Goal: Task Accomplishment & Management: Manage account settings

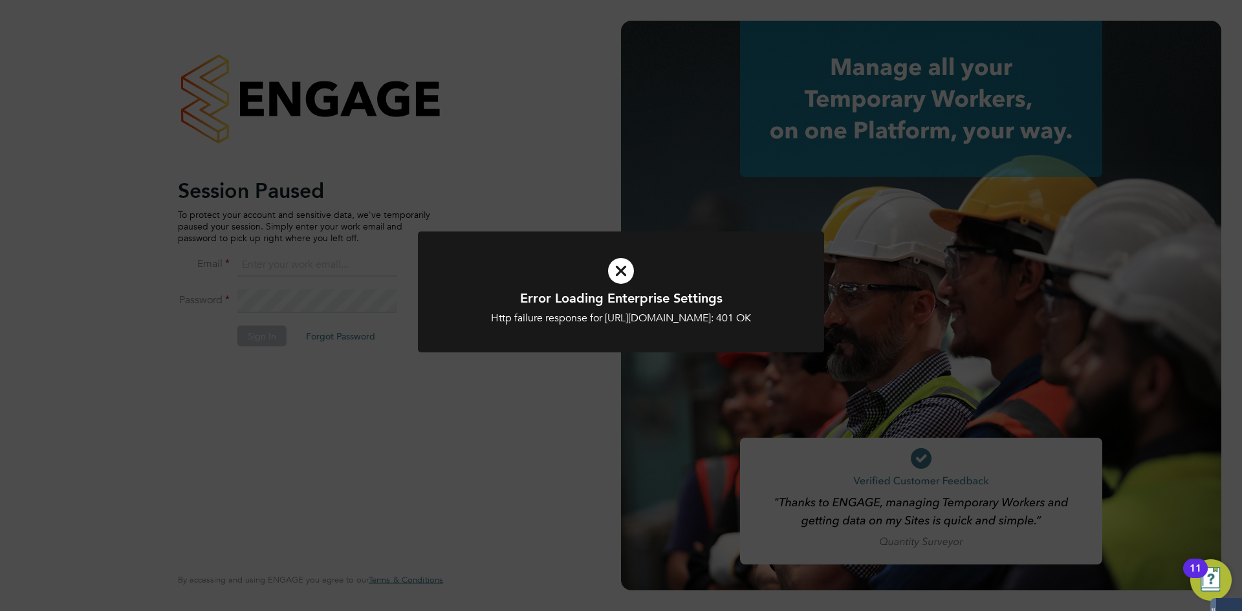
type input "coconnell@skilledcareers.co.uk"
click at [614, 267] on icon at bounding box center [621, 271] width 336 height 50
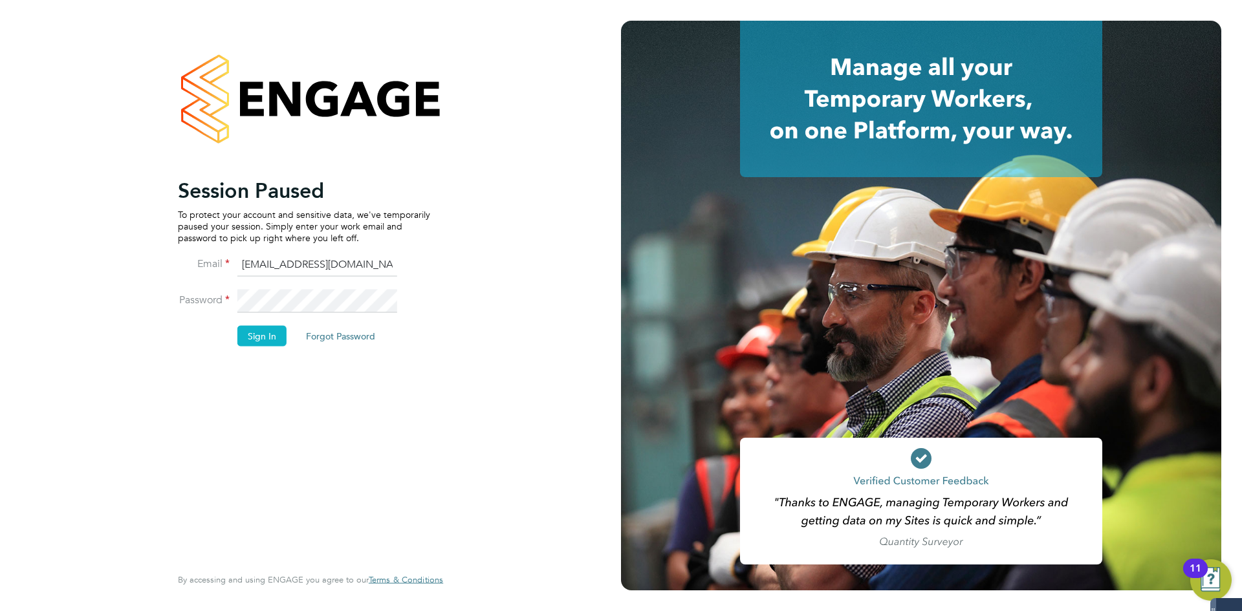
click at [450, 372] on div "Session Paused To protect your account and sensitive data, we've temporarily pa…" at bounding box center [310, 305] width 317 height 611
click at [254, 336] on button "Sign In" at bounding box center [261, 335] width 49 height 21
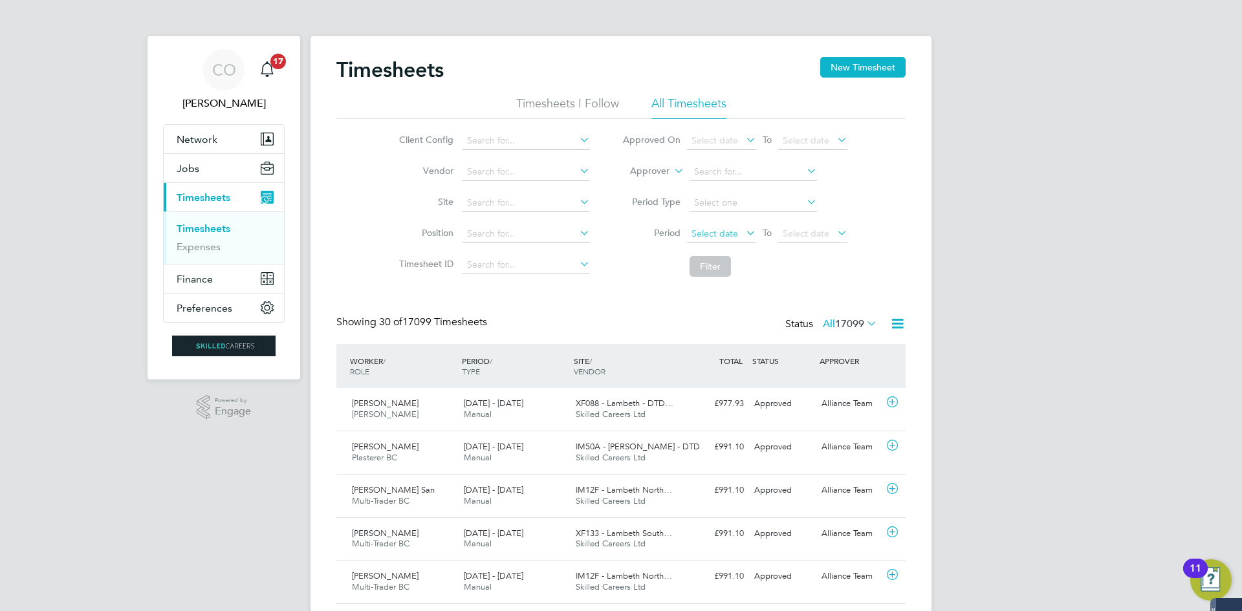
click at [713, 231] on span "Select date" at bounding box center [714, 234] width 47 height 12
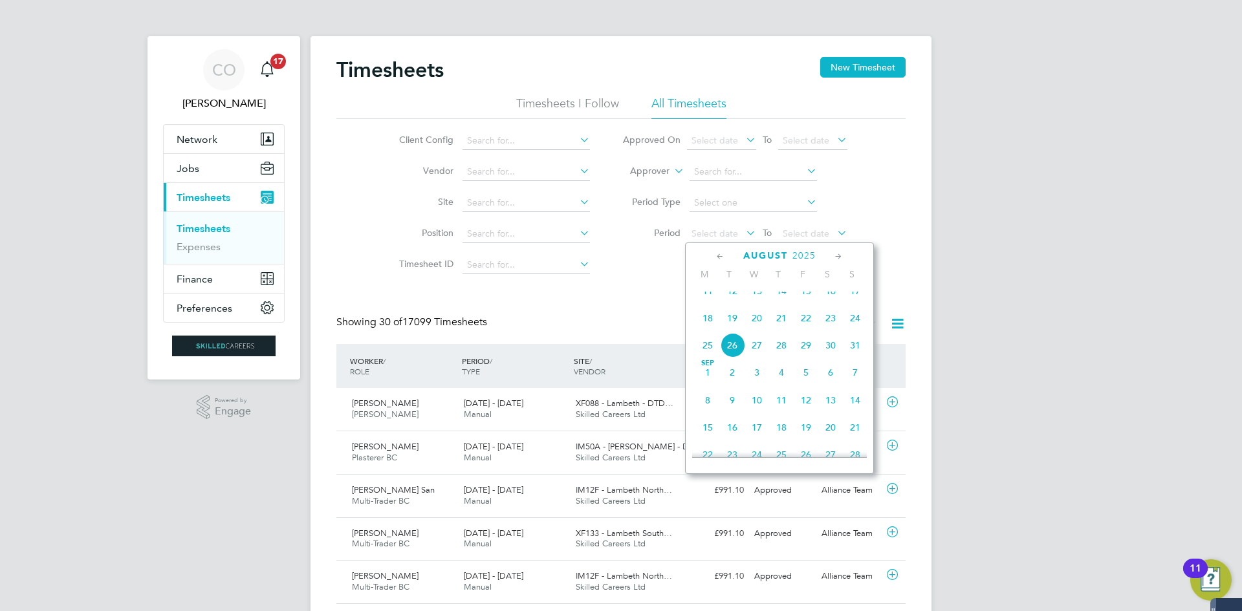
click at [705, 330] on span "18" at bounding box center [707, 318] width 25 height 25
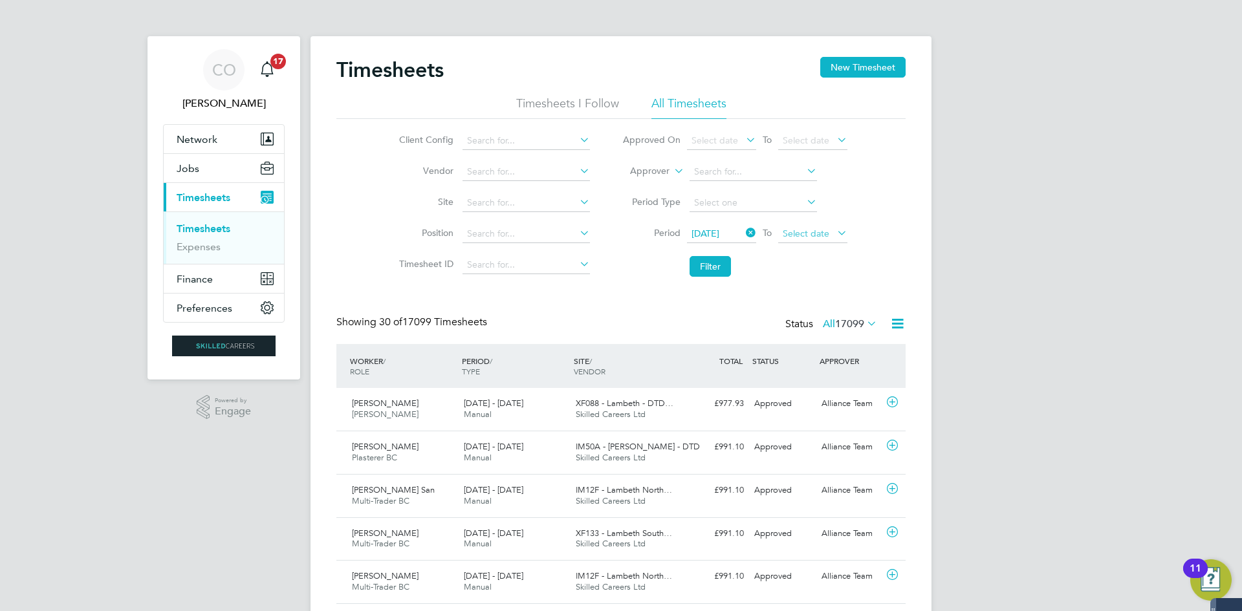
click at [803, 238] on span "Select date" at bounding box center [806, 234] width 47 height 12
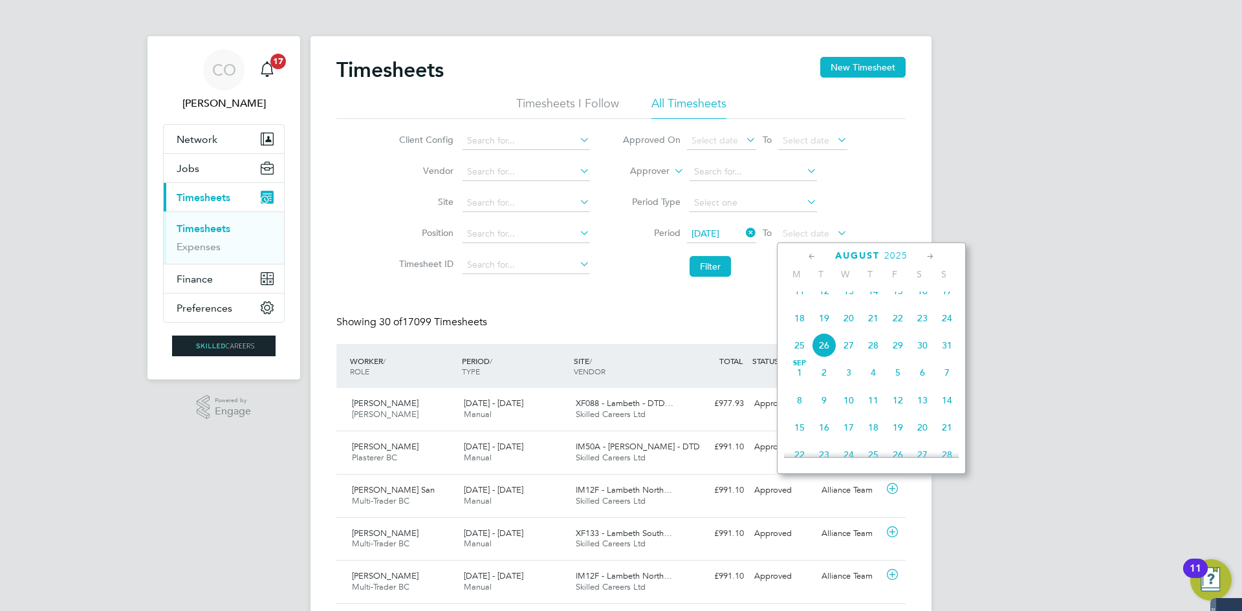
click at [945, 323] on span "24" at bounding box center [947, 318] width 25 height 25
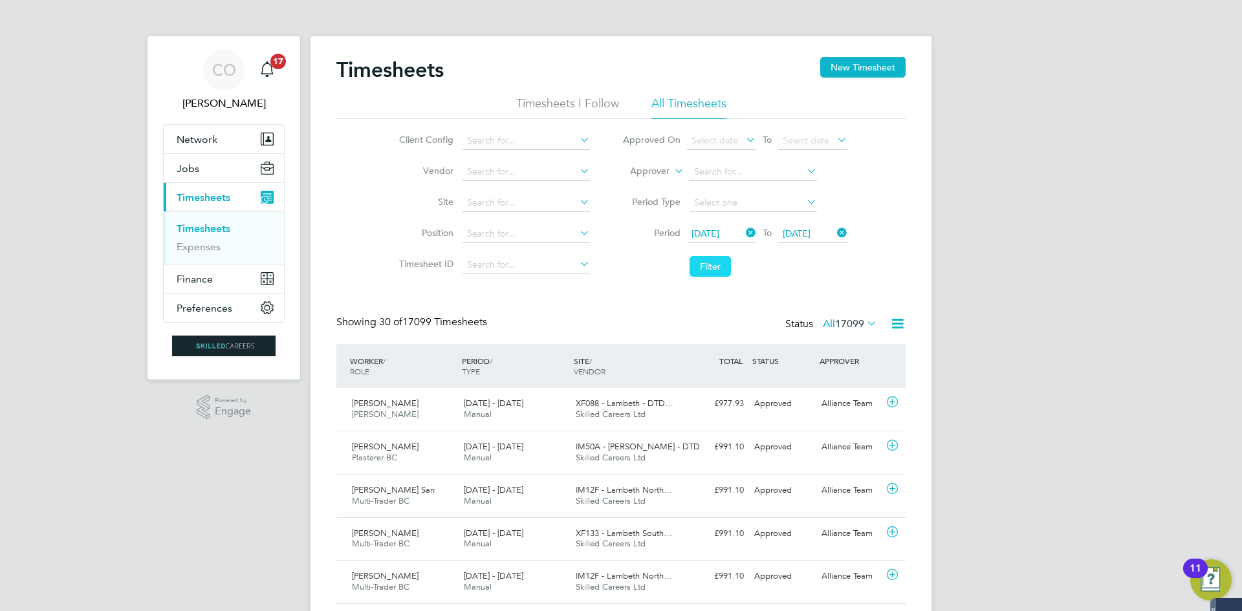
click at [697, 260] on button "Filter" at bounding box center [709, 266] width 41 height 21
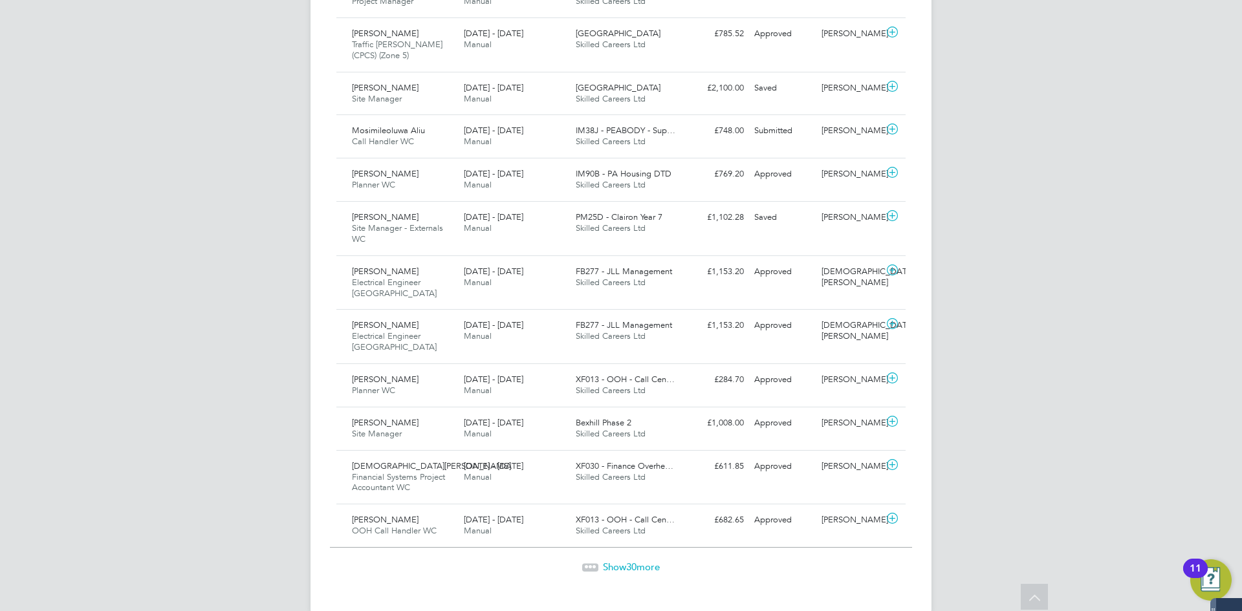
click at [608, 561] on span "Show 30 more" at bounding box center [631, 567] width 57 height 12
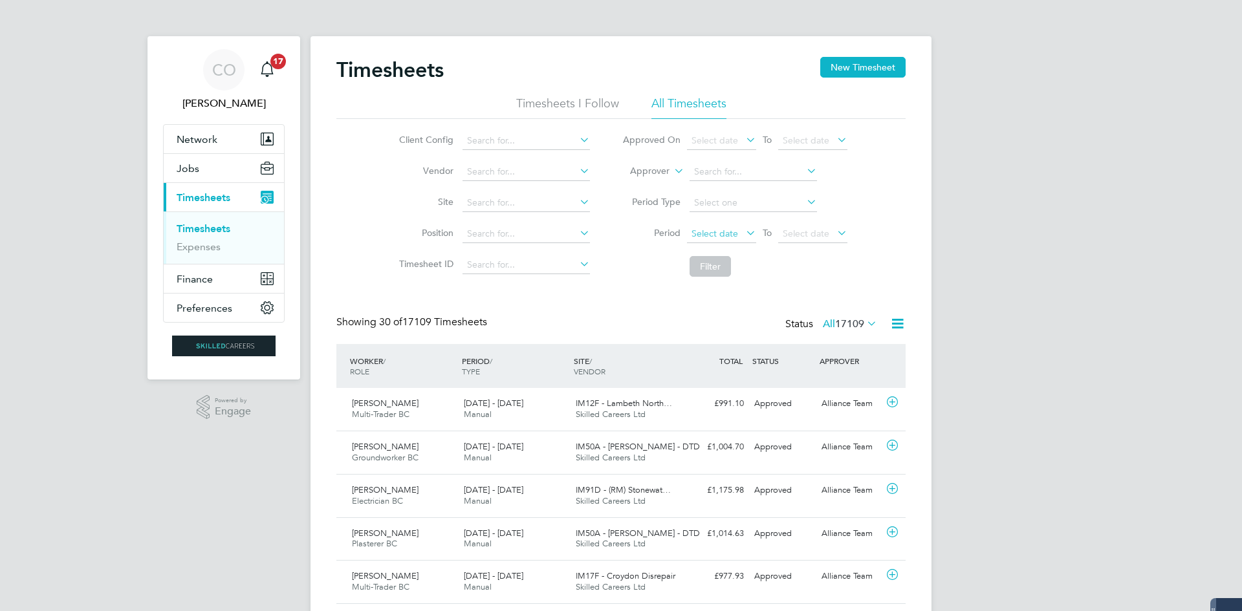
click at [735, 238] on span "Select date" at bounding box center [714, 234] width 47 height 12
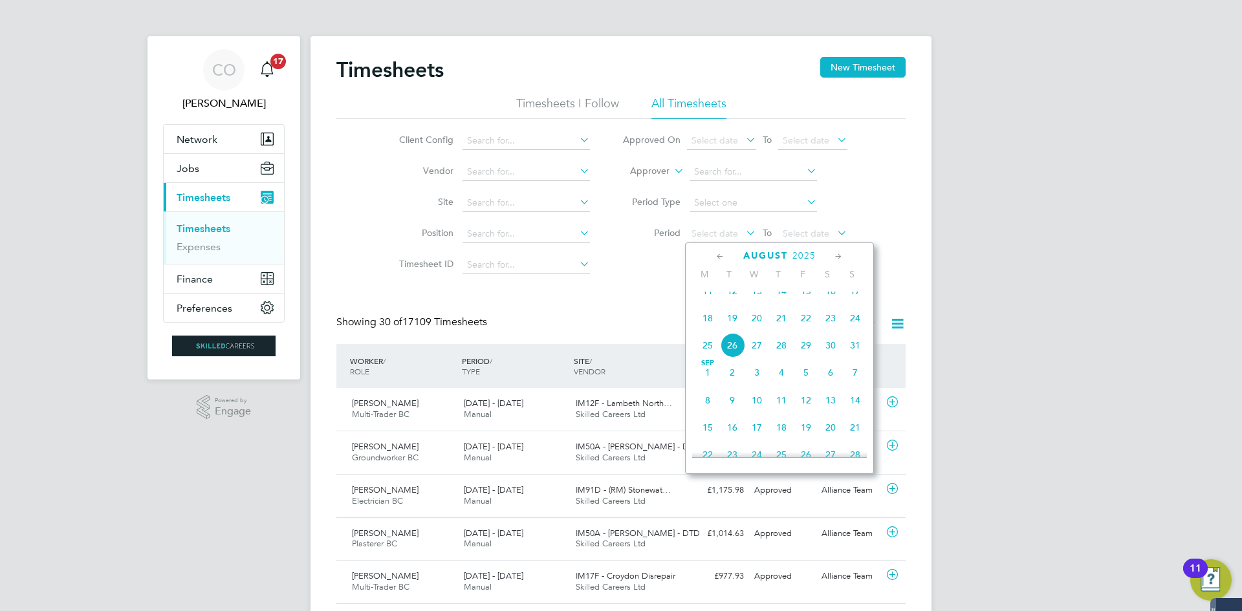
click at [706, 330] on span "18" at bounding box center [707, 318] width 25 height 25
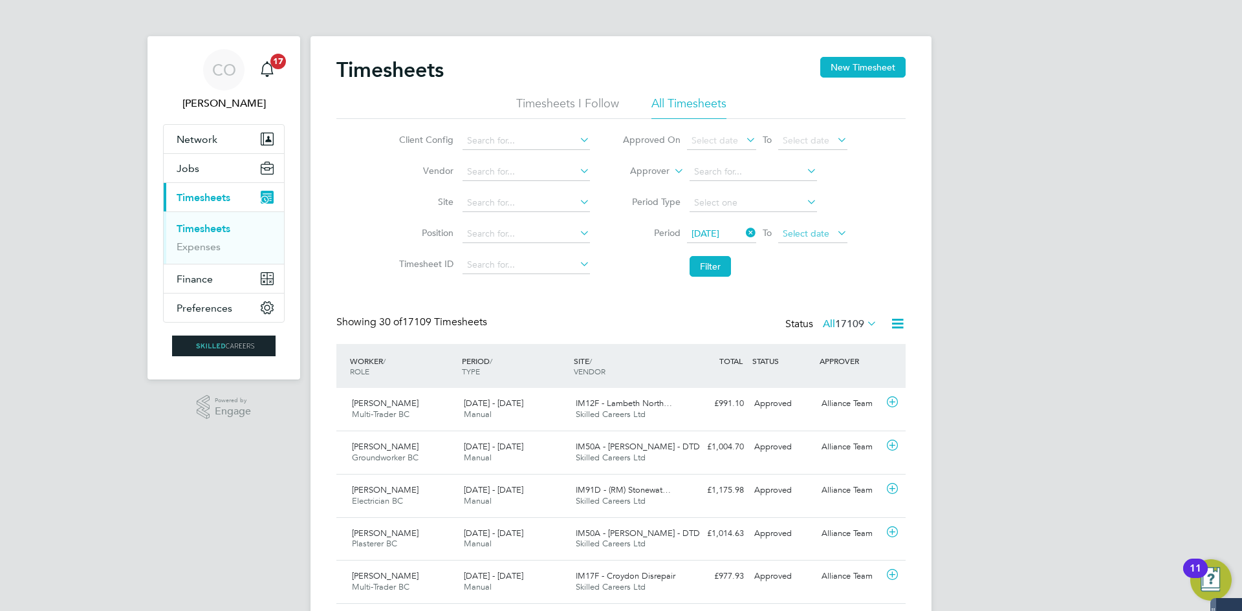
click at [806, 237] on span "Select date" at bounding box center [806, 234] width 47 height 12
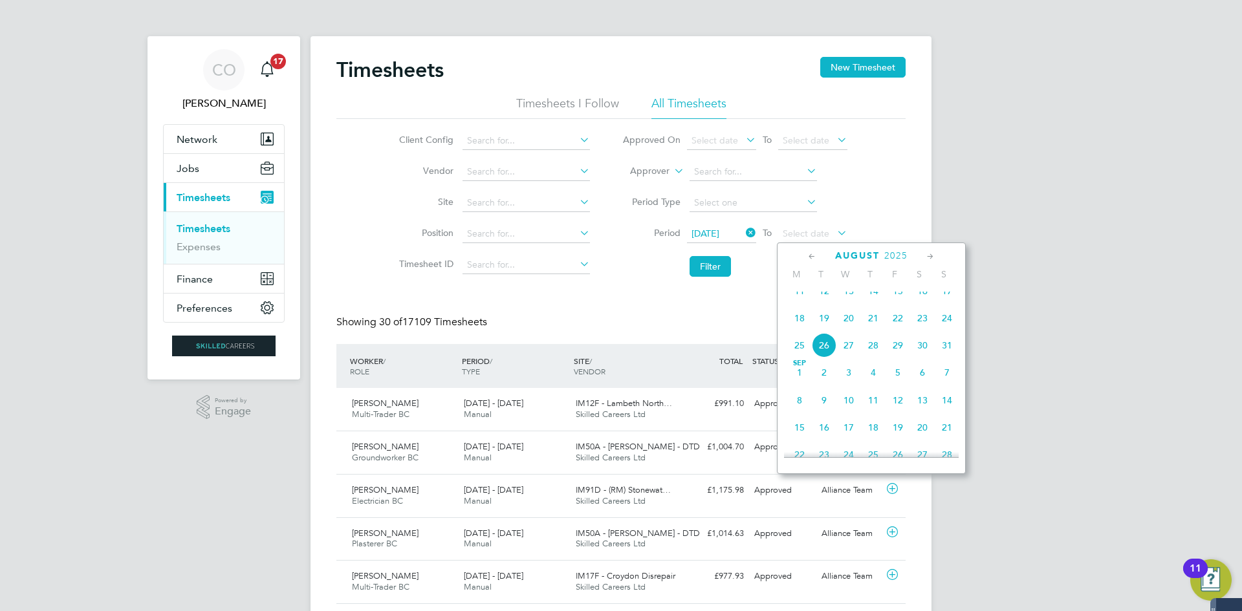
click at [946, 330] on span "24" at bounding box center [947, 318] width 25 height 25
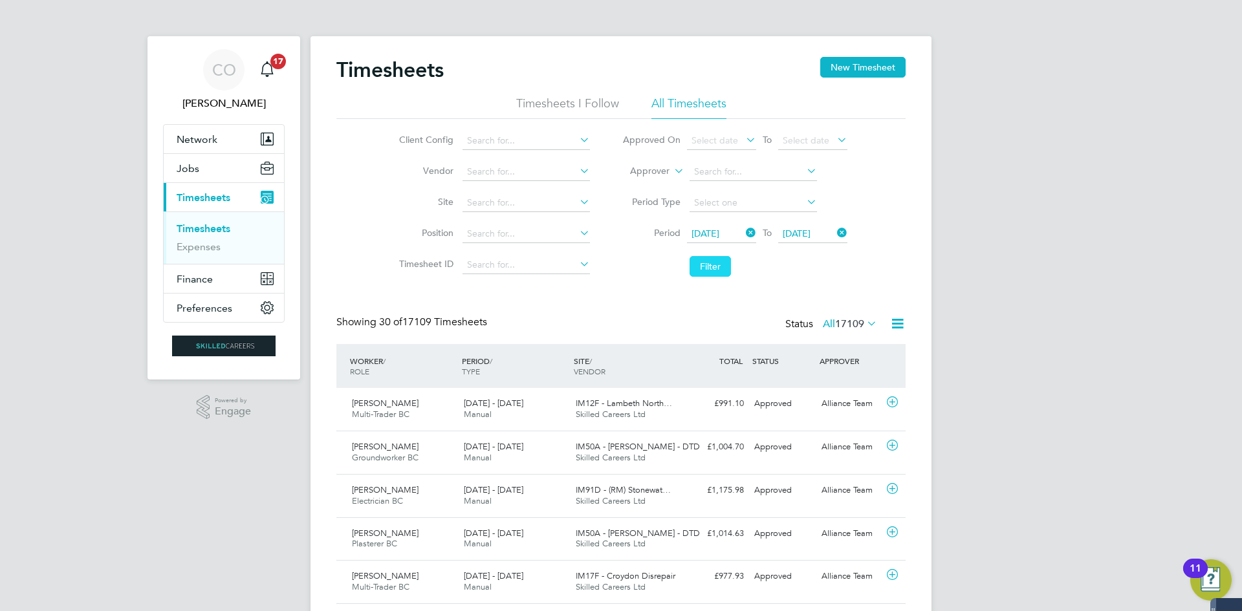
click at [726, 261] on button "Filter" at bounding box center [709, 266] width 41 height 21
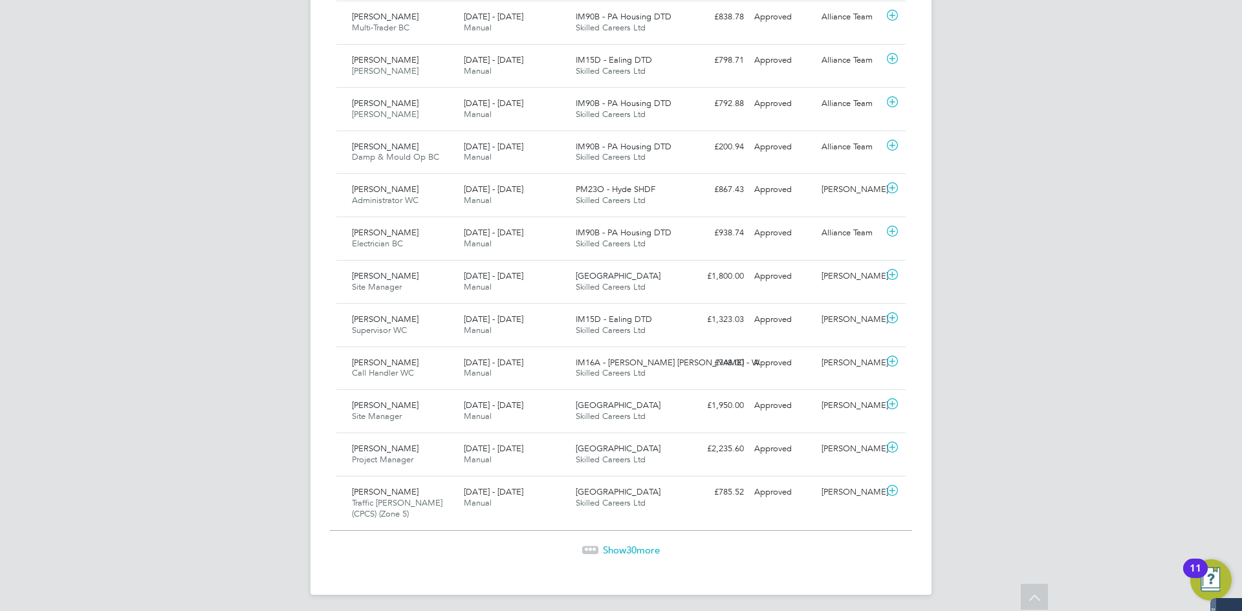
click at [622, 549] on span "Show 30 more" at bounding box center [631, 550] width 57 height 12
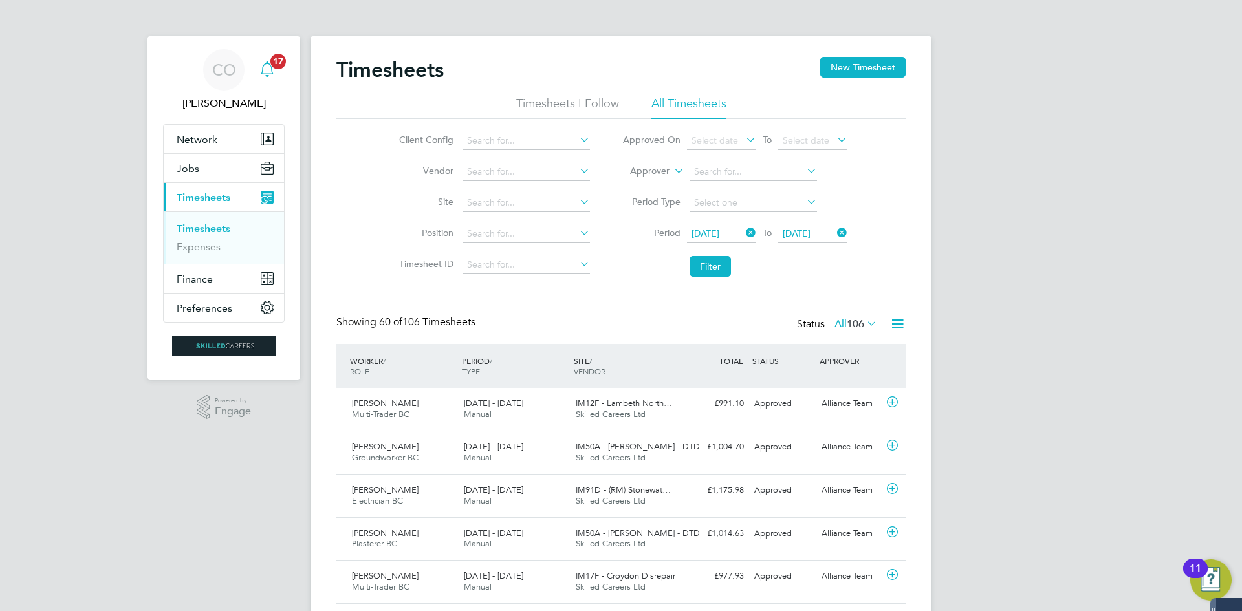
click at [264, 72] on icon "Main navigation" at bounding box center [267, 69] width 16 height 16
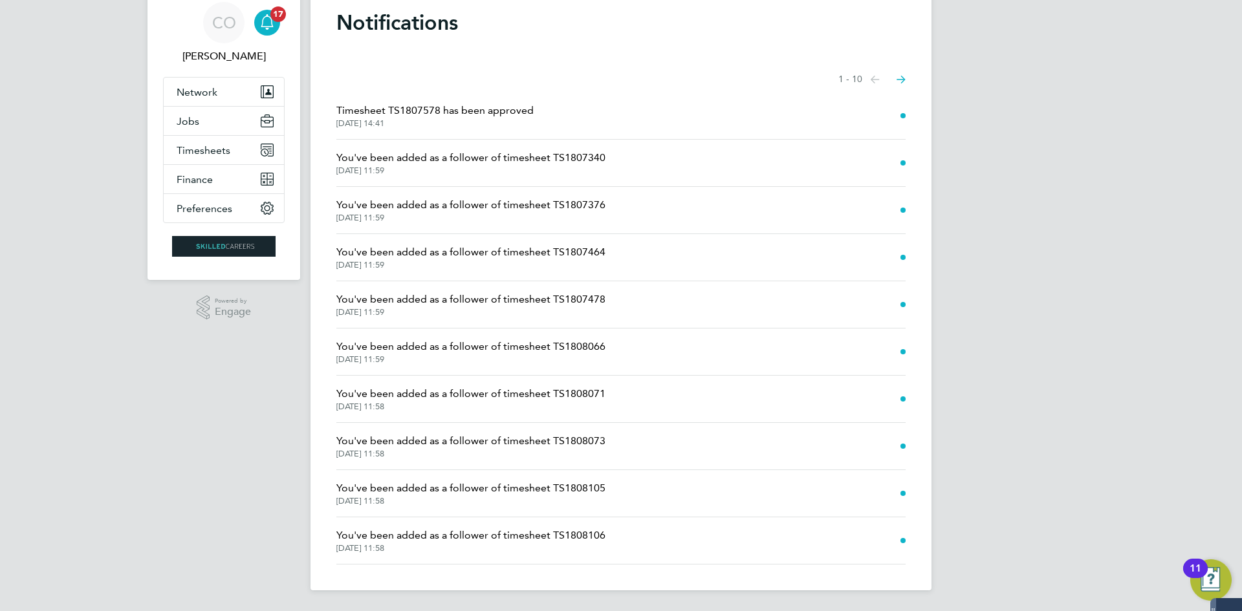
click at [883, 541] on li "You've been added as a follower of timesheet TS1808106 [DATE] 11:58" at bounding box center [620, 540] width 569 height 47
click at [590, 497] on span "[DATE] 11:58" at bounding box center [470, 501] width 269 height 10
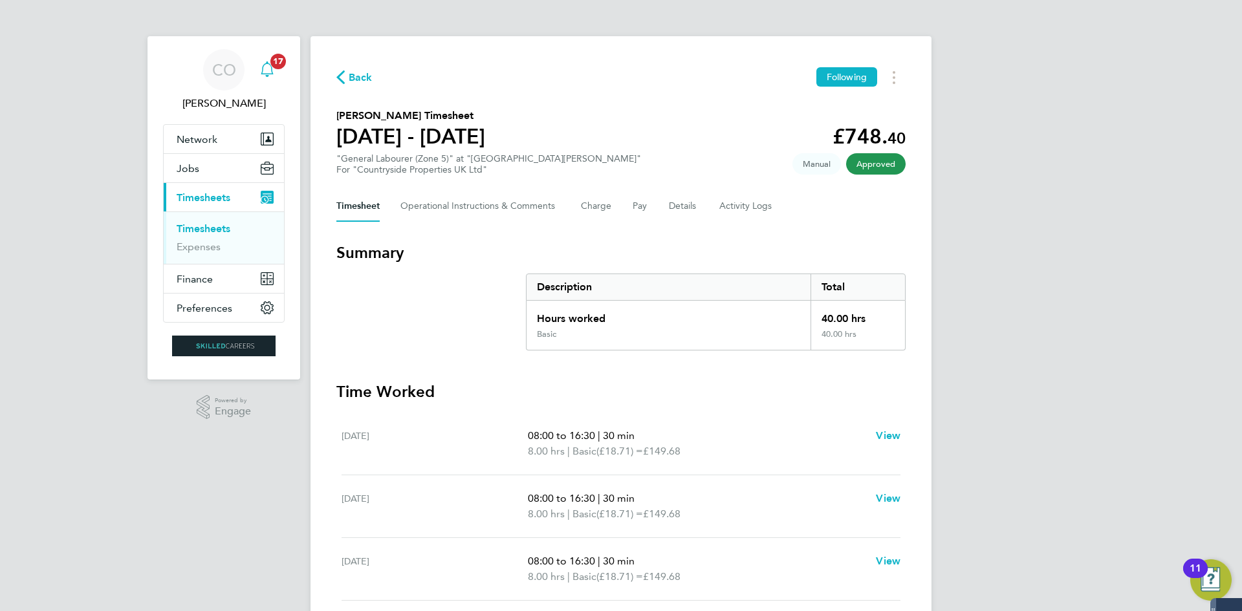
click at [271, 60] on span "17" at bounding box center [278, 62] width 16 height 16
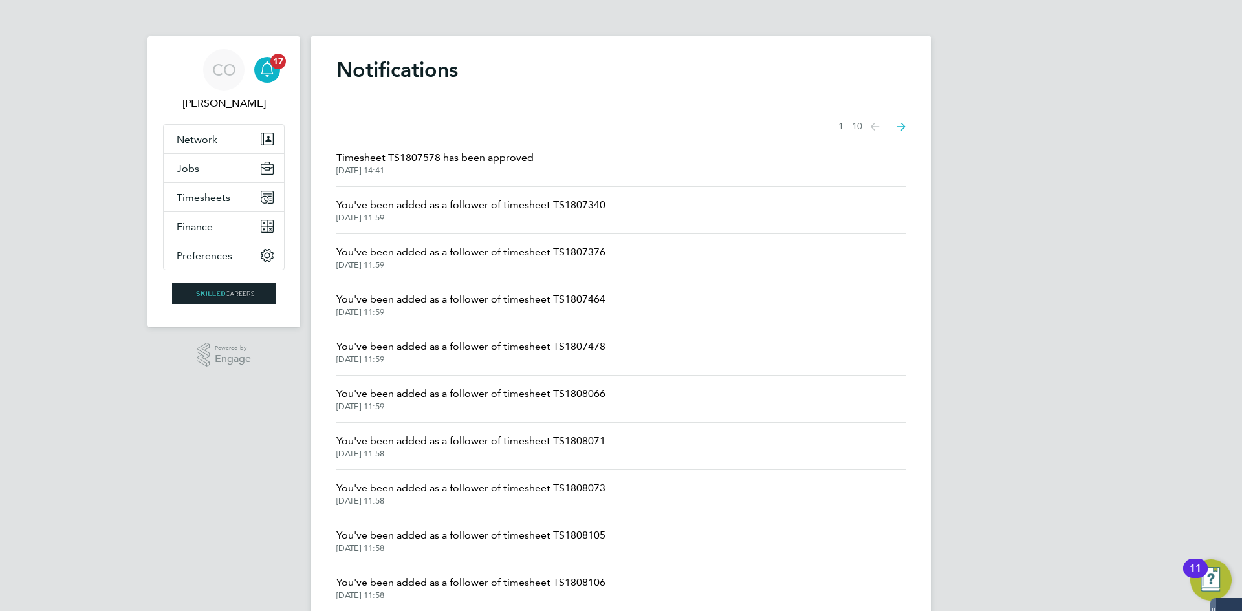
click at [496, 201] on span "You've been added as a follower of timesheet TS1807340" at bounding box center [470, 205] width 269 height 16
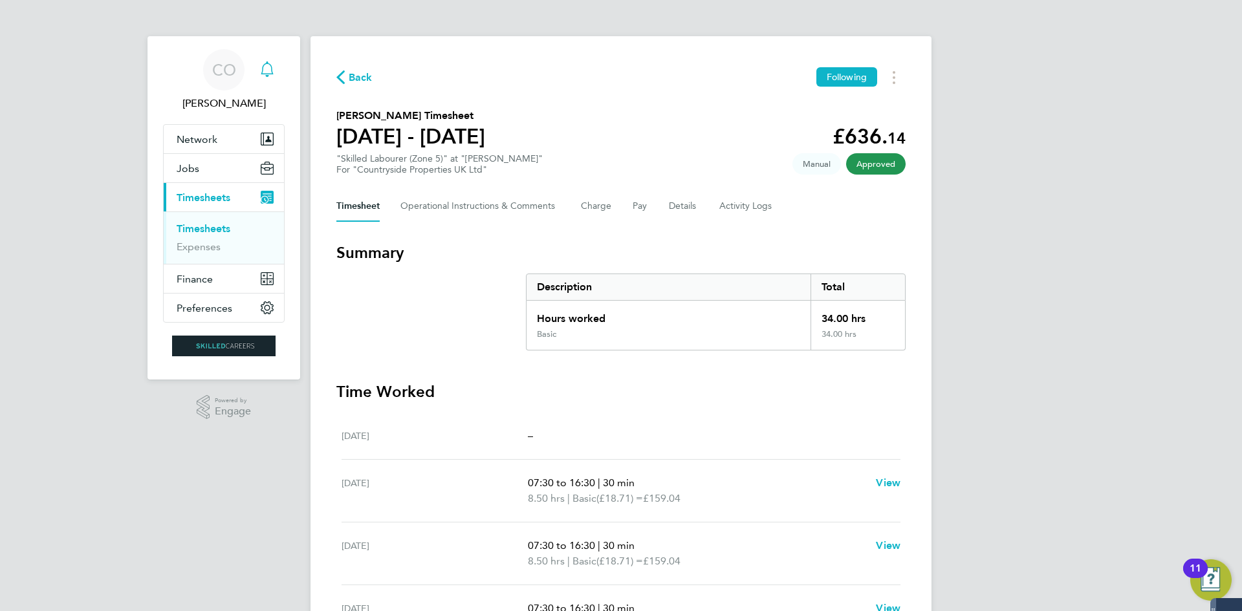
click at [271, 70] on icon "Main navigation" at bounding box center [267, 69] width 16 height 16
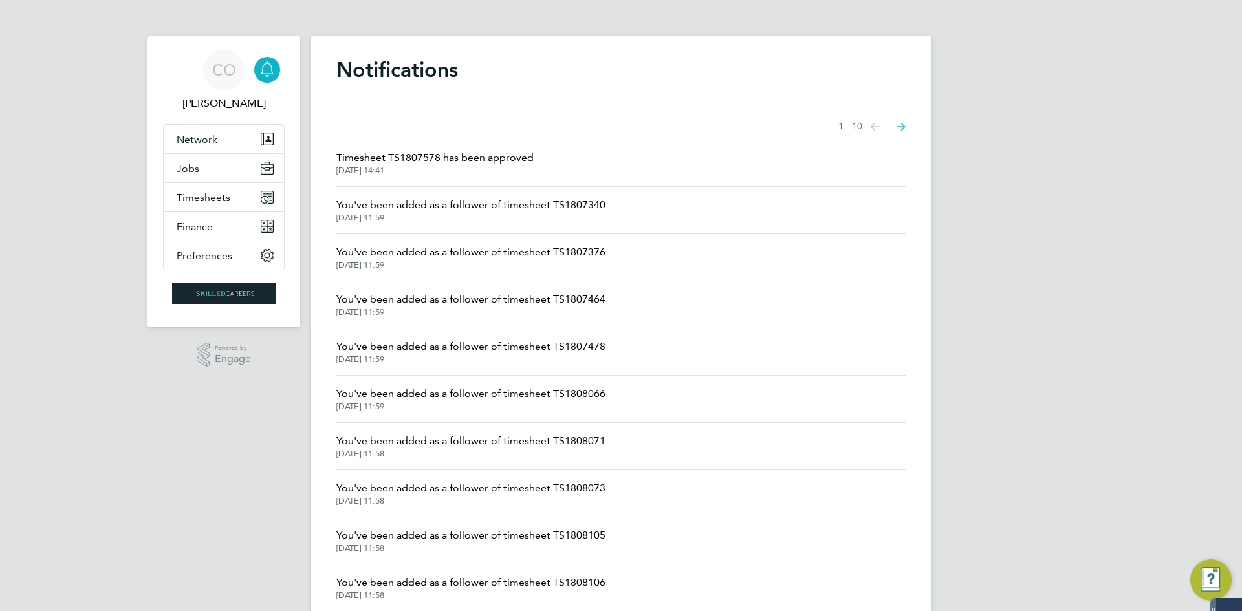
click at [428, 251] on span "You've been added as a follower of timesheet TS1807376" at bounding box center [470, 252] width 269 height 16
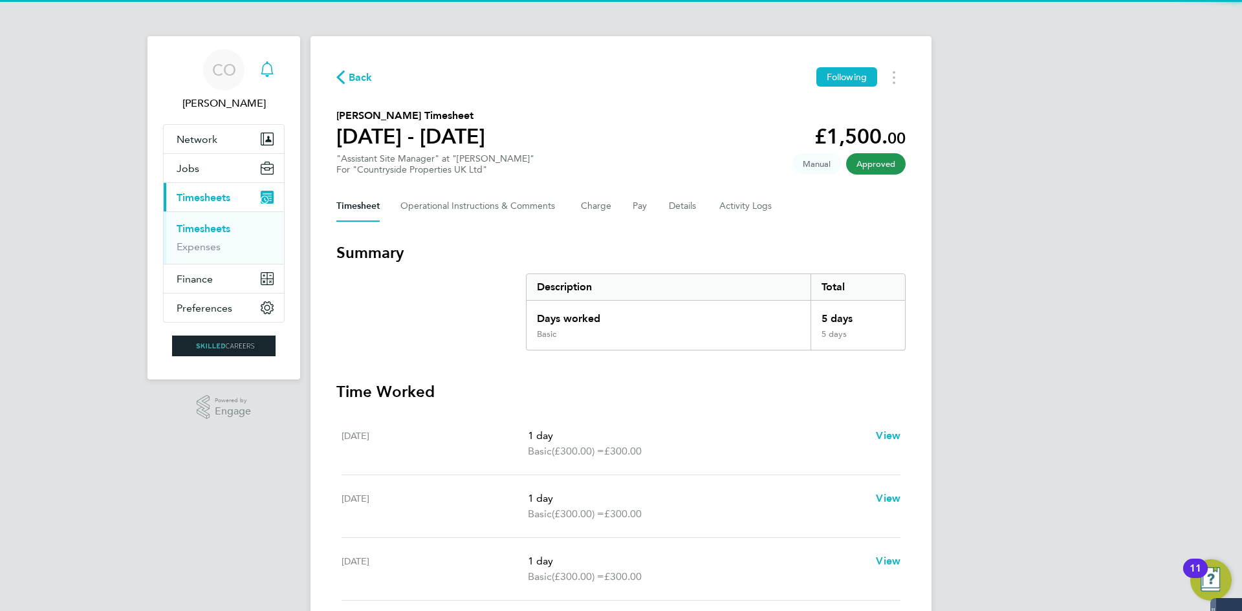
click at [270, 67] on icon "Main navigation" at bounding box center [267, 69] width 16 height 16
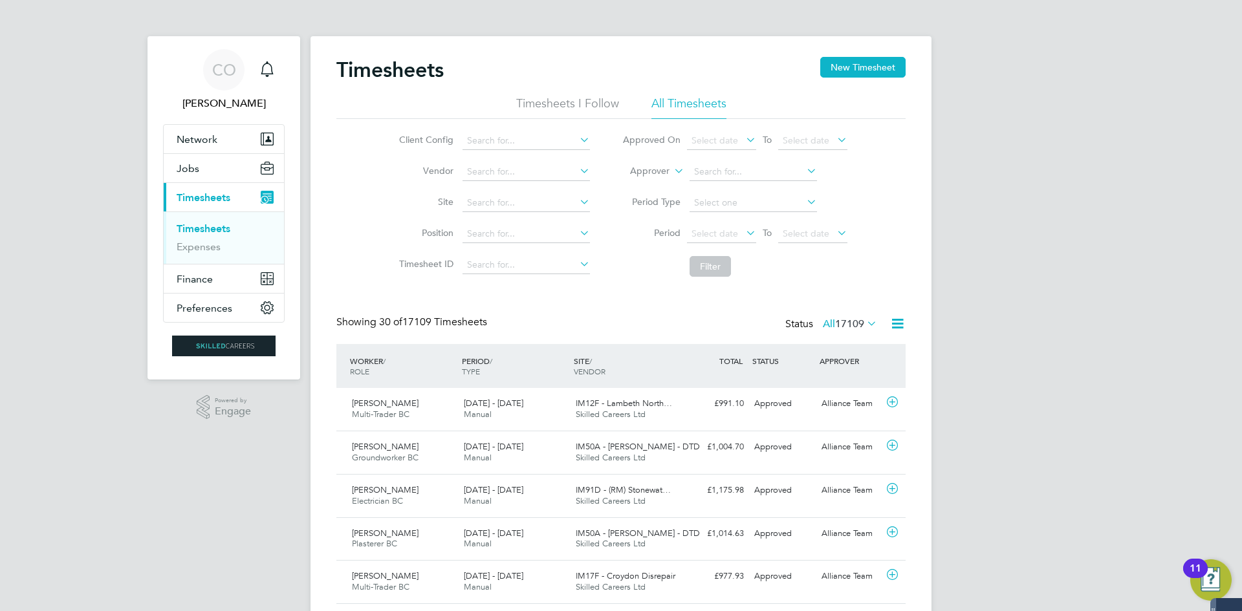
drag, startPoint x: 713, startPoint y: 239, endPoint x: 705, endPoint y: 248, distance: 11.4
click at [713, 239] on span "Select date" at bounding box center [721, 234] width 69 height 17
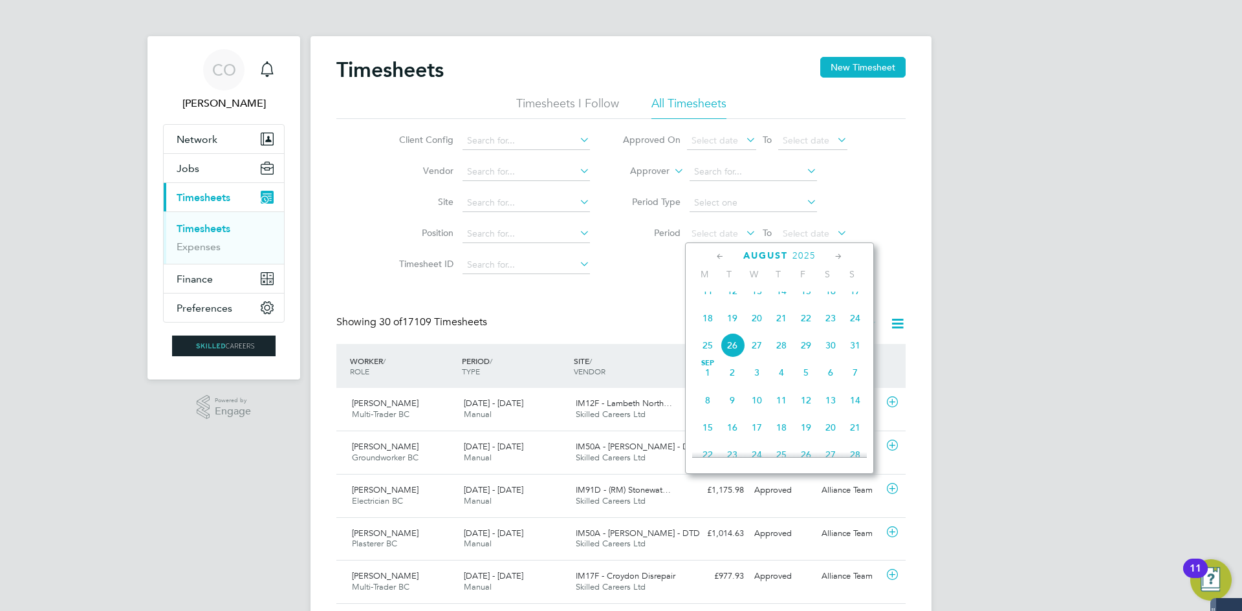
click at [711, 327] on span "18" at bounding box center [707, 318] width 25 height 25
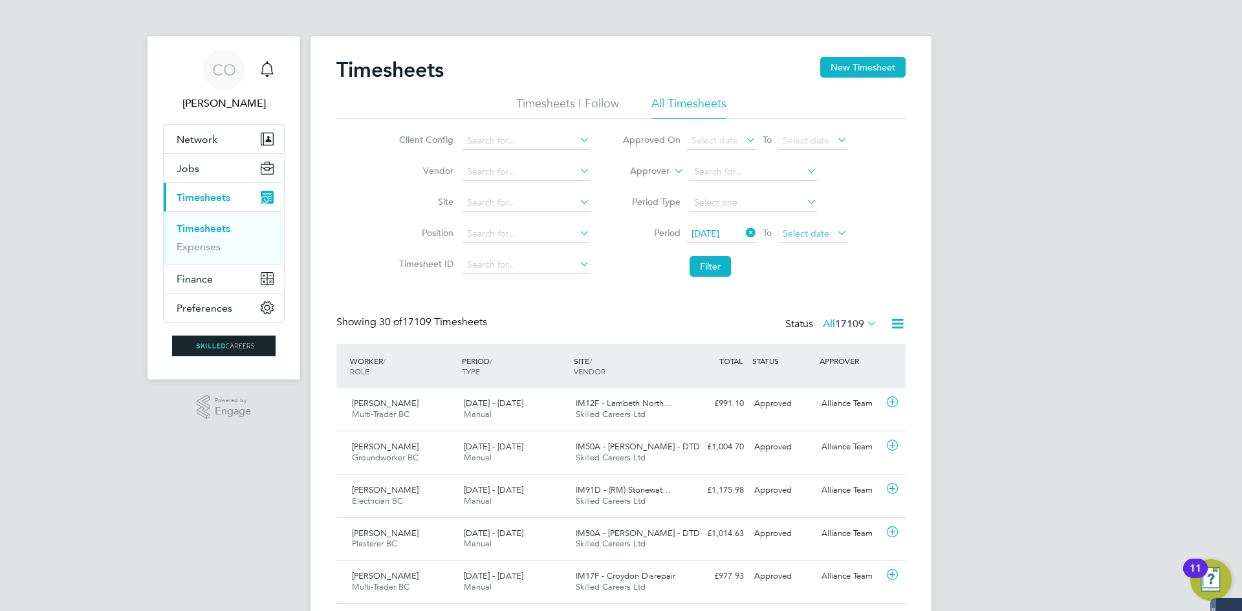
click at [813, 232] on span "Select date" at bounding box center [806, 234] width 47 height 12
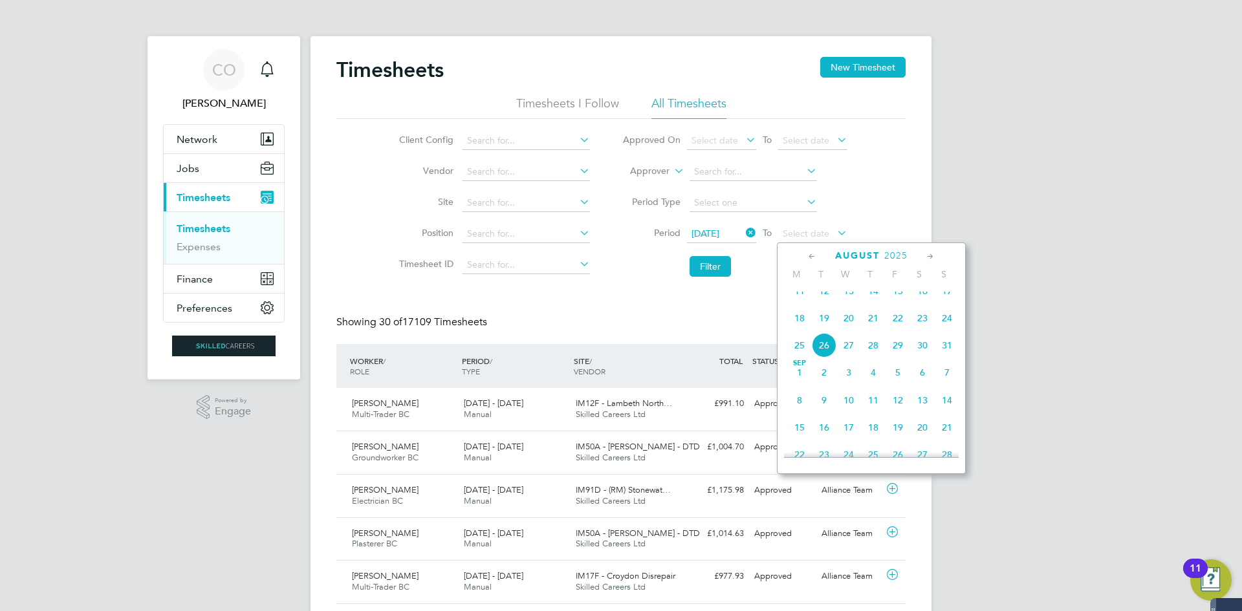
click at [947, 327] on span "24" at bounding box center [947, 318] width 25 height 25
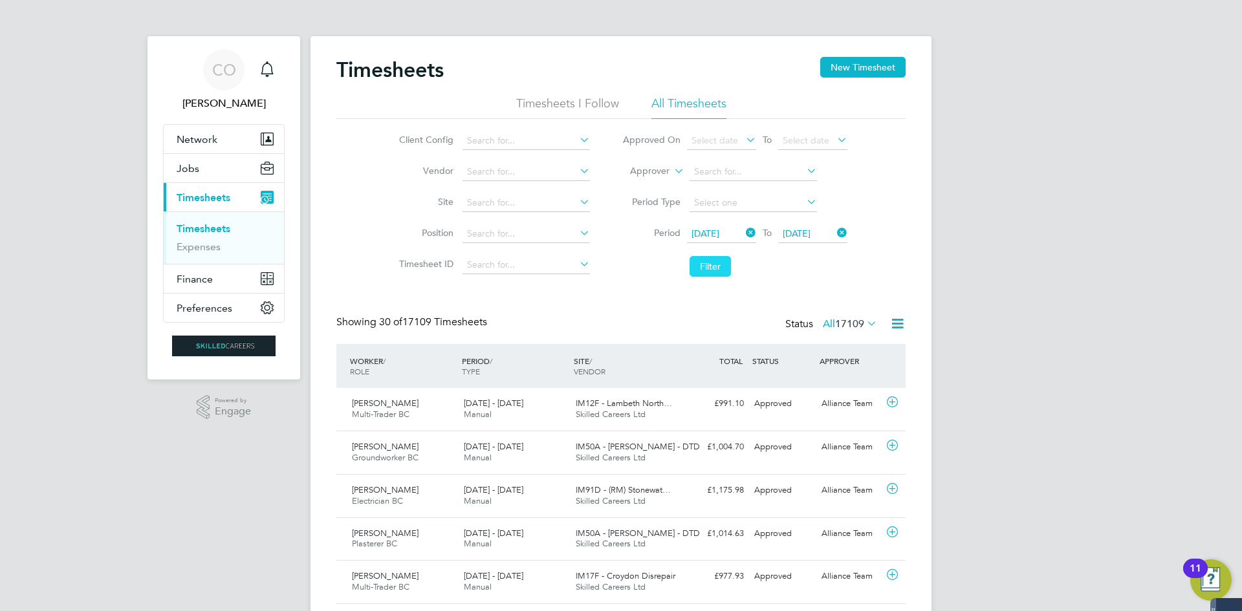
click at [707, 268] on button "Filter" at bounding box center [709, 266] width 41 height 21
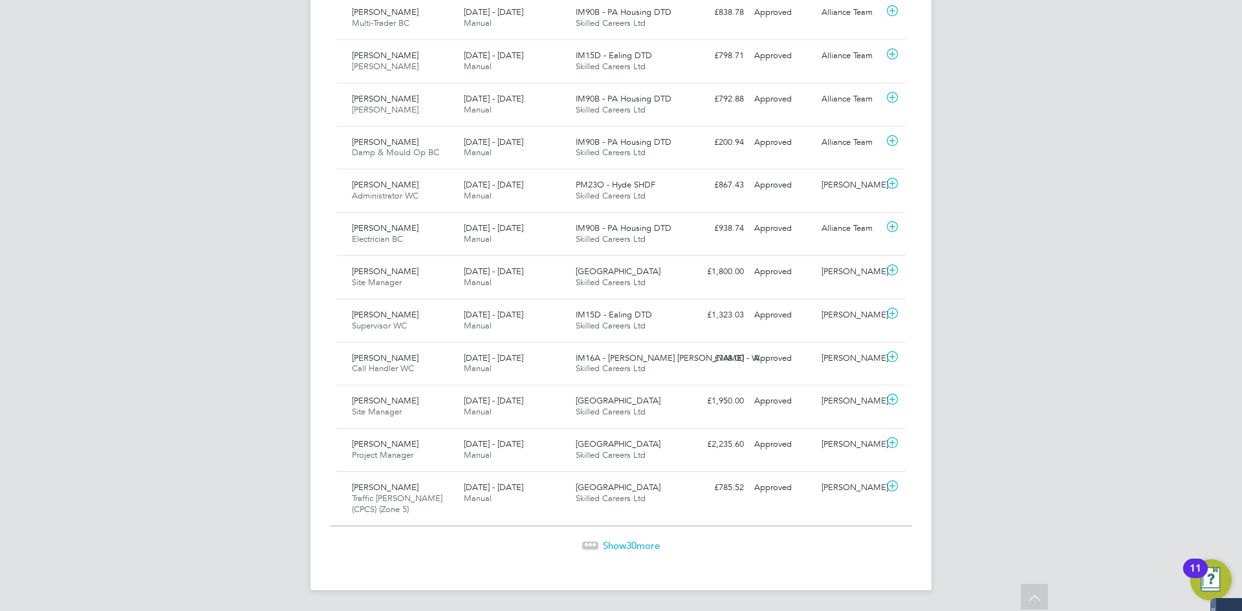
click at [620, 541] on span "Show 30 more" at bounding box center [631, 545] width 57 height 12
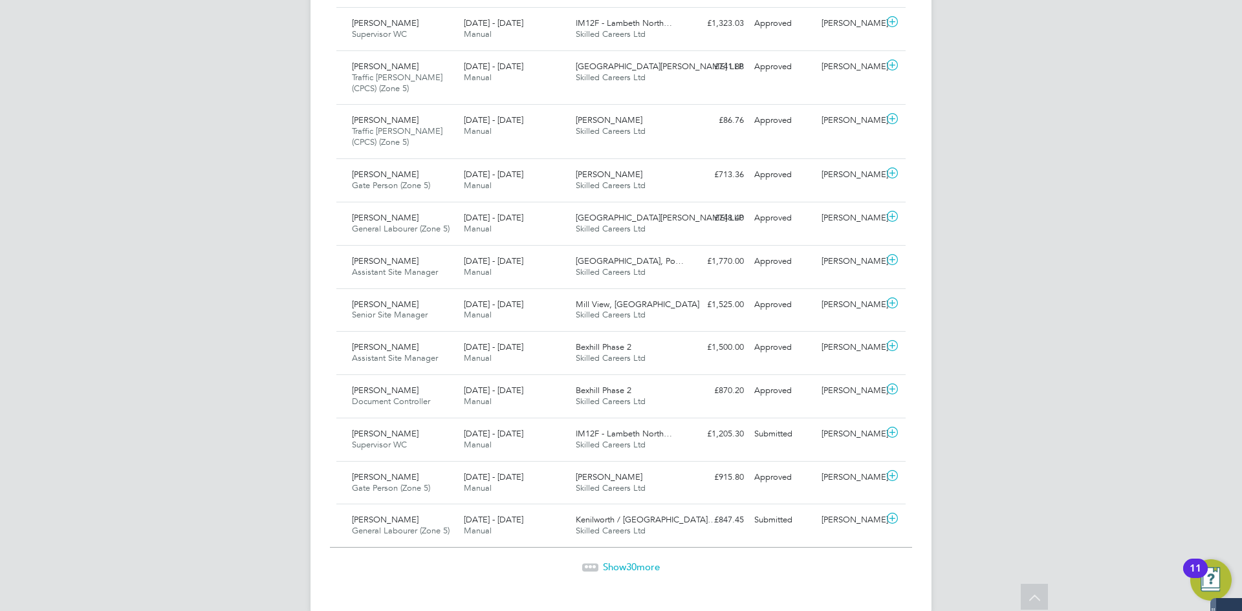
click at [605, 561] on span "Show 30 more" at bounding box center [631, 567] width 57 height 12
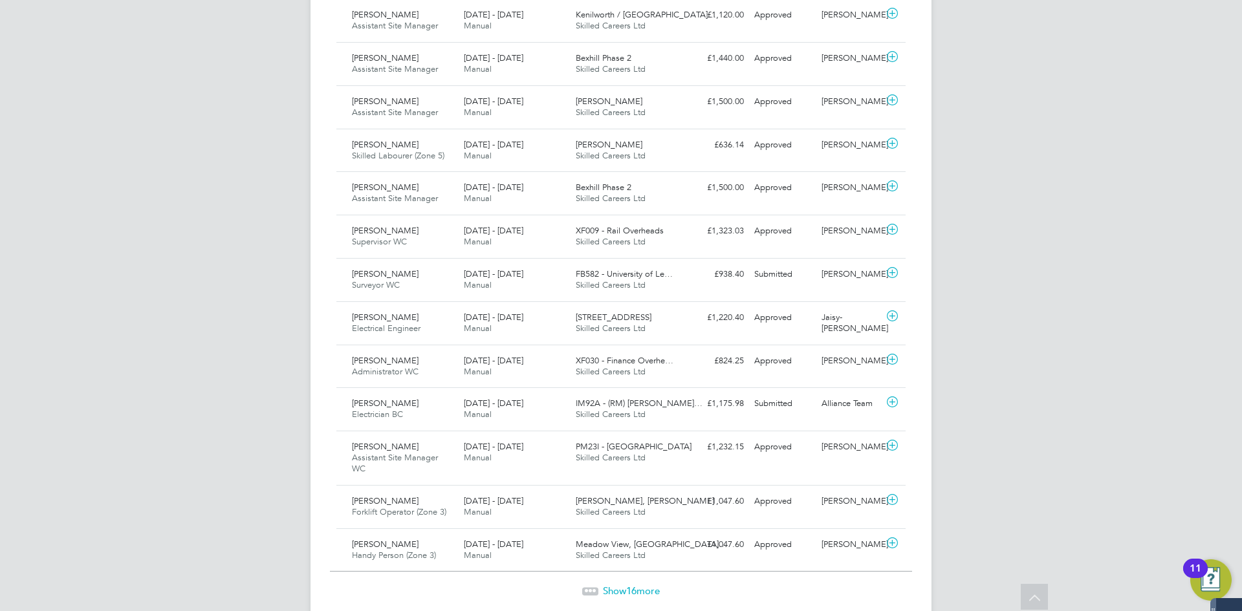
click at [635, 585] on span "16" at bounding box center [631, 591] width 10 height 12
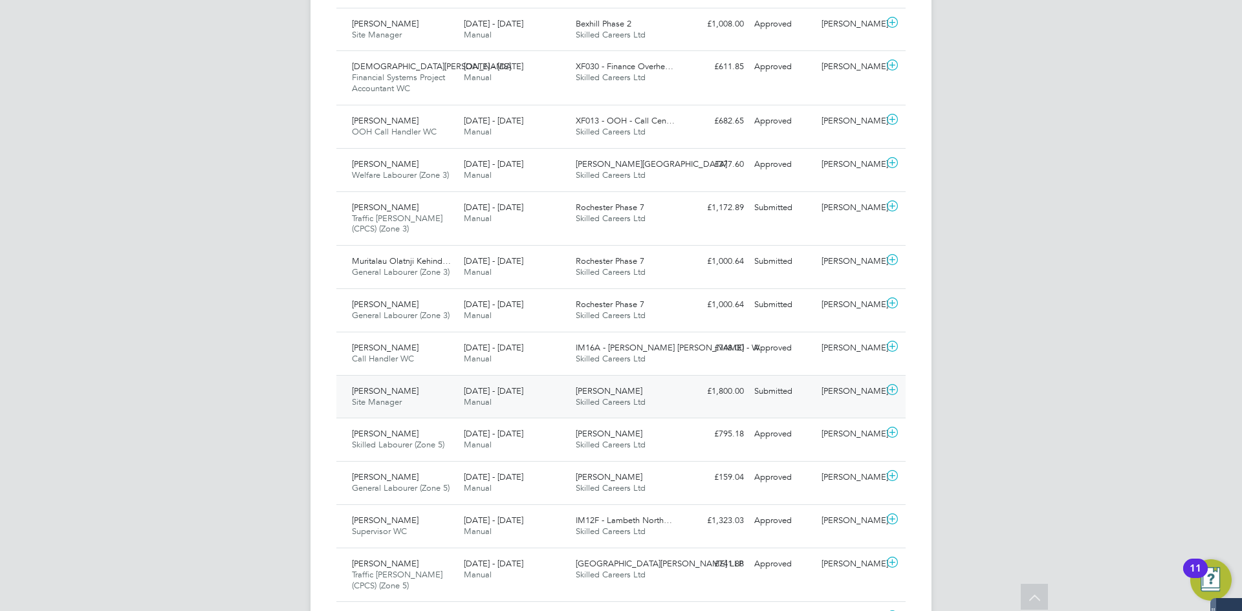
click at [385, 385] on span "[PERSON_NAME]" at bounding box center [385, 390] width 67 height 11
